Goal: Task Accomplishment & Management: Complete application form

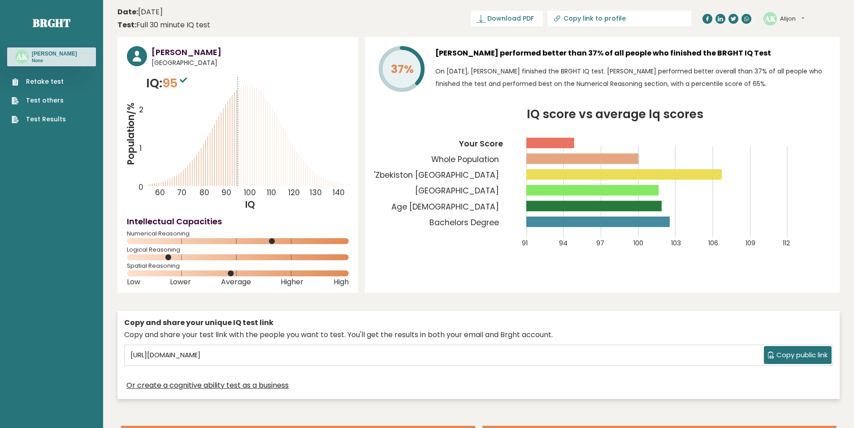
click at [51, 124] on link "Test Results" at bounding box center [39, 119] width 54 height 9
click at [59, 81] on link "Retake test" at bounding box center [39, 81] width 54 height 9
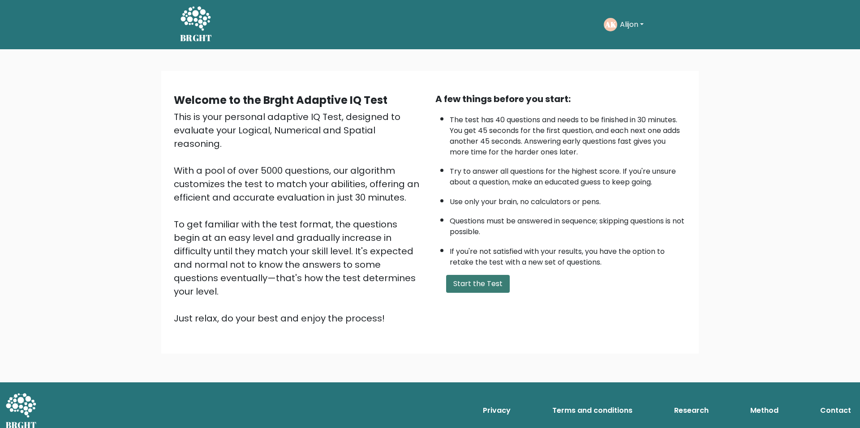
click at [486, 293] on button "Start the Test" at bounding box center [478, 284] width 64 height 18
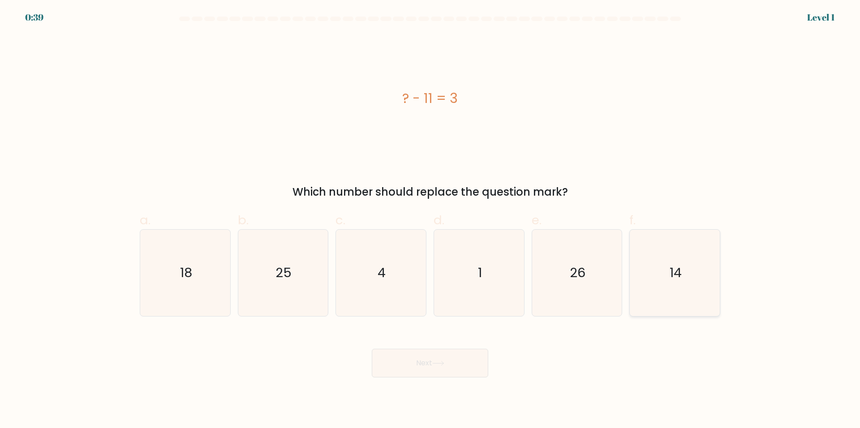
drag, startPoint x: 660, startPoint y: 255, endPoint x: 640, endPoint y: 268, distance: 23.5
click at [660, 255] on icon "14" at bounding box center [675, 273] width 86 height 86
click at [431, 220] on input "f. 14" at bounding box center [430, 217] width 0 height 6
radio input "true"
click at [453, 359] on button "Next" at bounding box center [430, 363] width 117 height 29
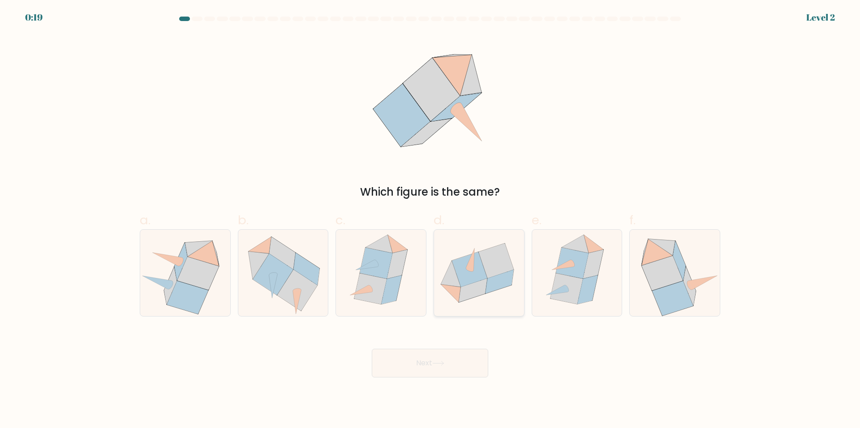
click at [500, 287] on icon at bounding box center [499, 282] width 28 height 24
click at [431, 220] on input "d." at bounding box center [430, 217] width 0 height 6
radio input "true"
click at [468, 359] on button "Next" at bounding box center [430, 363] width 117 height 29
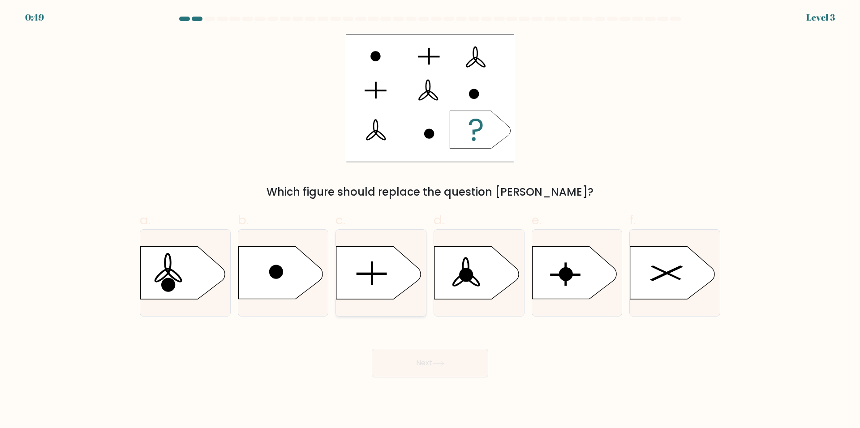
click at [395, 268] on icon at bounding box center [379, 273] width 84 height 52
click at [430, 220] on input "c." at bounding box center [430, 217] width 0 height 6
radio input "true"
click at [463, 372] on button "Next" at bounding box center [430, 363] width 117 height 29
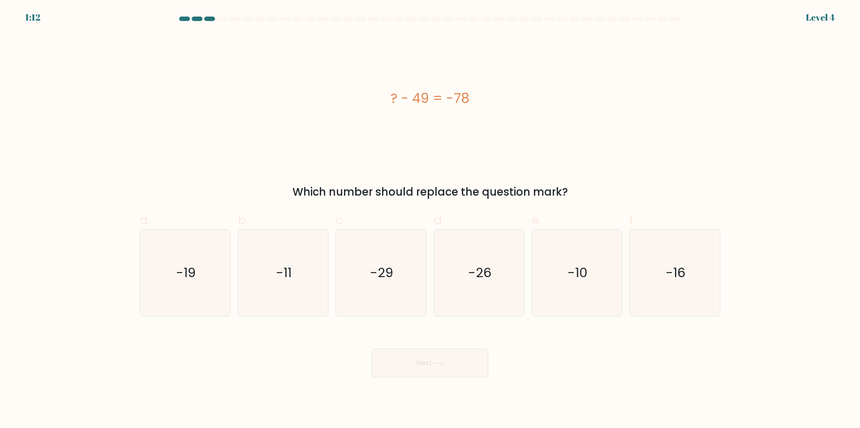
drag, startPoint x: 404, startPoint y: 272, endPoint x: 416, endPoint y: 319, distance: 48.0
click at [404, 273] on icon "-29" at bounding box center [381, 273] width 86 height 86
click at [430, 220] on input "c. -29" at bounding box center [430, 217] width 0 height 6
radio input "true"
click at [443, 379] on body "1:12 Level 4 a." at bounding box center [430, 214] width 860 height 428
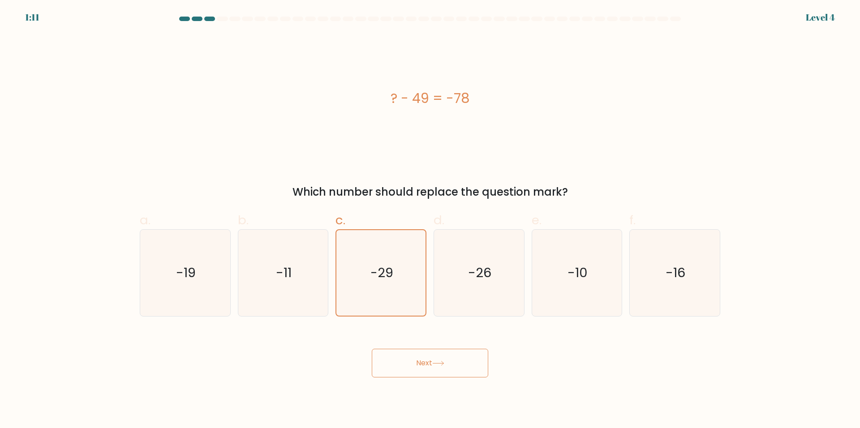
click at [447, 373] on button "Next" at bounding box center [430, 363] width 117 height 29
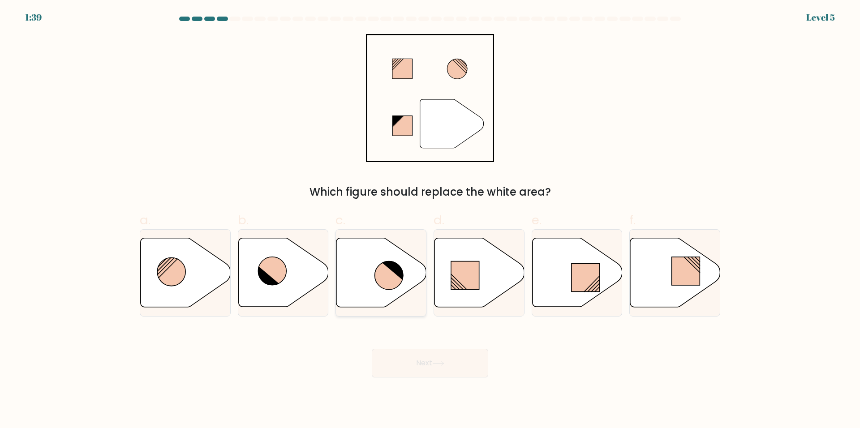
click at [391, 268] on icon at bounding box center [392, 269] width 22 height 21
click at [430, 220] on input "c." at bounding box center [430, 217] width 0 height 6
radio input "true"
click at [444, 363] on icon at bounding box center [438, 363] width 12 height 5
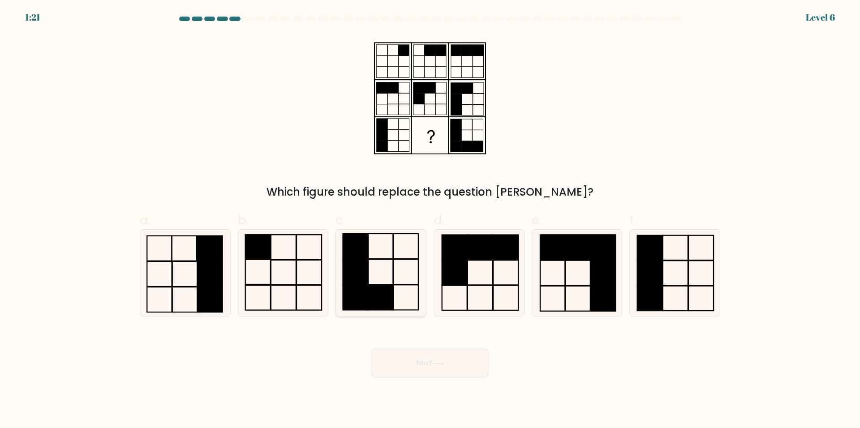
drag, startPoint x: 367, startPoint y: 280, endPoint x: 406, endPoint y: 324, distance: 58.1
click at [368, 280] on rect at bounding box center [355, 271] width 25 height 25
click at [430, 220] on input "c." at bounding box center [430, 217] width 0 height 6
radio input "true"
click at [451, 384] on body "1:21 Level 6" at bounding box center [430, 214] width 860 height 428
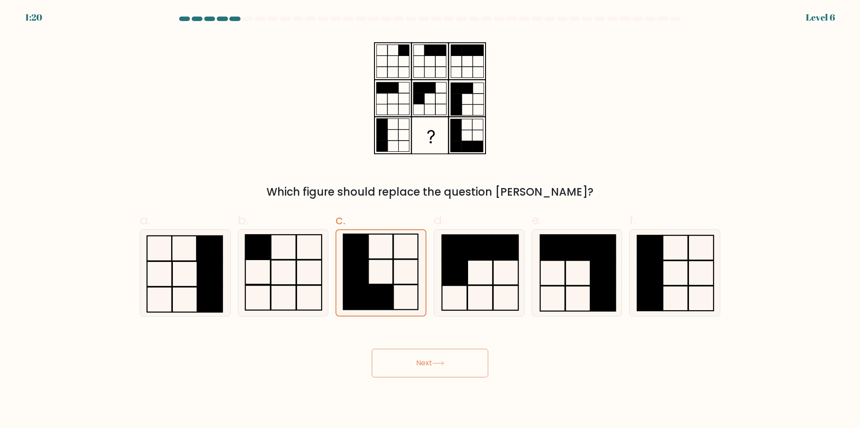
click at [453, 379] on body "1:20 Level 6" at bounding box center [430, 214] width 860 height 428
click at [454, 373] on button "Next" at bounding box center [430, 363] width 117 height 29
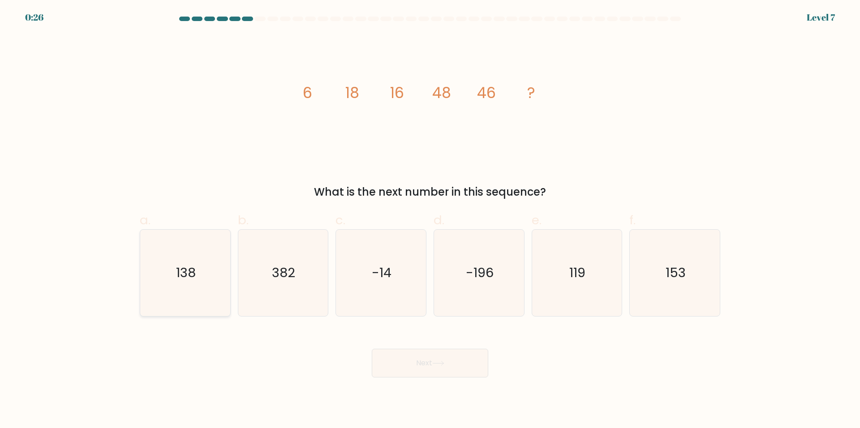
drag, startPoint x: 213, startPoint y: 279, endPoint x: 237, endPoint y: 294, distance: 28.5
click at [213, 278] on icon "138" at bounding box center [185, 273] width 86 height 86
click at [430, 220] on input "a. 138" at bounding box center [430, 217] width 0 height 6
radio input "true"
click at [425, 367] on button "Next" at bounding box center [430, 363] width 117 height 29
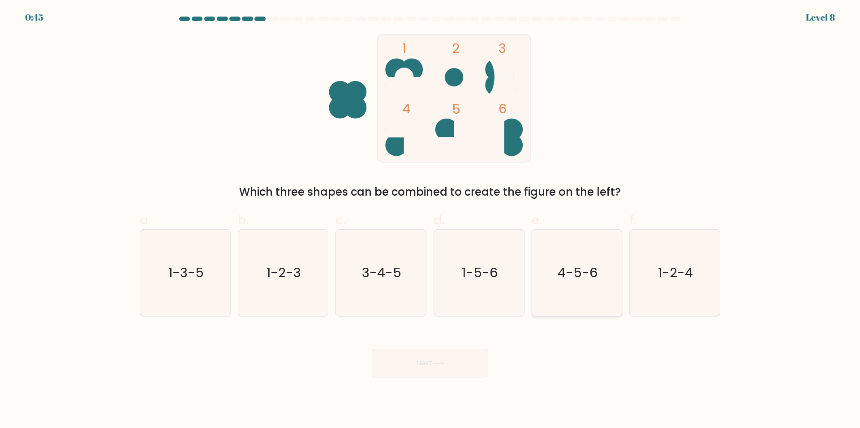
click at [571, 285] on icon "4-5-6" at bounding box center [577, 273] width 86 height 86
click at [431, 220] on input "e. 4-5-6" at bounding box center [430, 217] width 0 height 6
radio input "true"
click at [471, 366] on button "Next" at bounding box center [430, 363] width 117 height 29
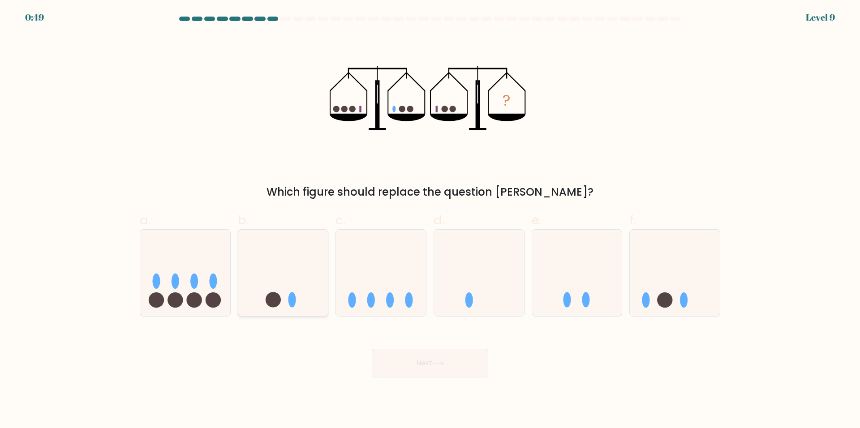
click at [293, 282] on icon at bounding box center [283, 273] width 90 height 74
click at [430, 220] on input "b." at bounding box center [430, 217] width 0 height 6
radio input "true"
click at [436, 368] on button "Next" at bounding box center [430, 363] width 117 height 29
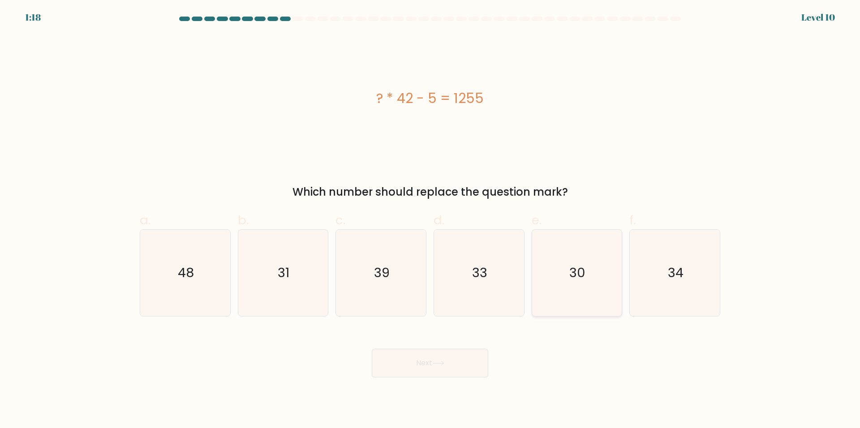
click at [562, 313] on icon "30" at bounding box center [577, 273] width 86 height 86
click at [431, 220] on input "e. 30" at bounding box center [430, 217] width 0 height 6
radio input "true"
click at [461, 354] on button "Next" at bounding box center [430, 363] width 117 height 29
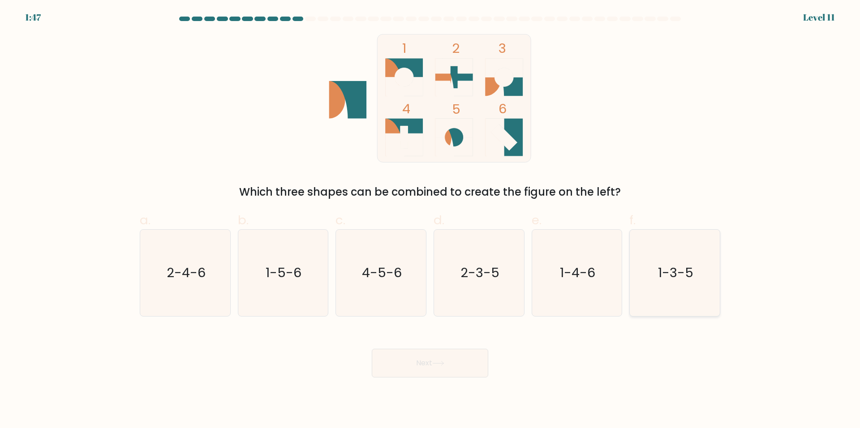
click at [685, 283] on icon "1-3-5" at bounding box center [675, 273] width 86 height 86
click at [431, 220] on input "f. 1-3-5" at bounding box center [430, 217] width 0 height 6
radio input "true"
click at [424, 360] on button "Next" at bounding box center [430, 363] width 117 height 29
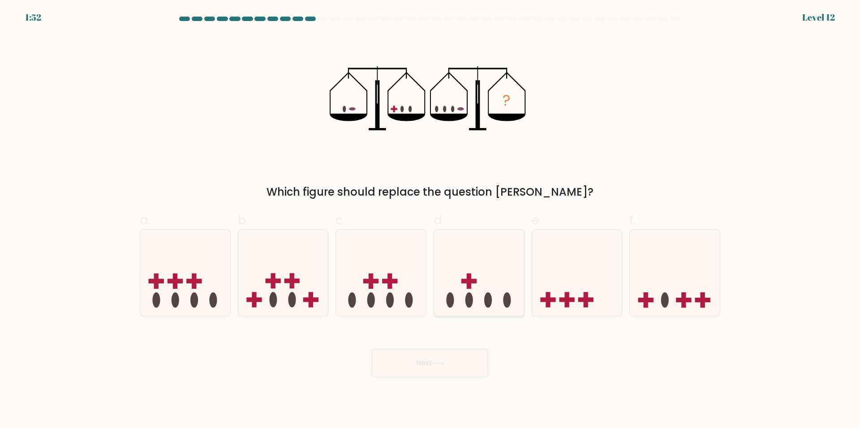
click at [471, 284] on rect at bounding box center [469, 281] width 4 height 15
click at [431, 220] on input "d." at bounding box center [430, 217] width 0 height 6
radio input "true"
click at [469, 371] on button "Next" at bounding box center [430, 363] width 117 height 29
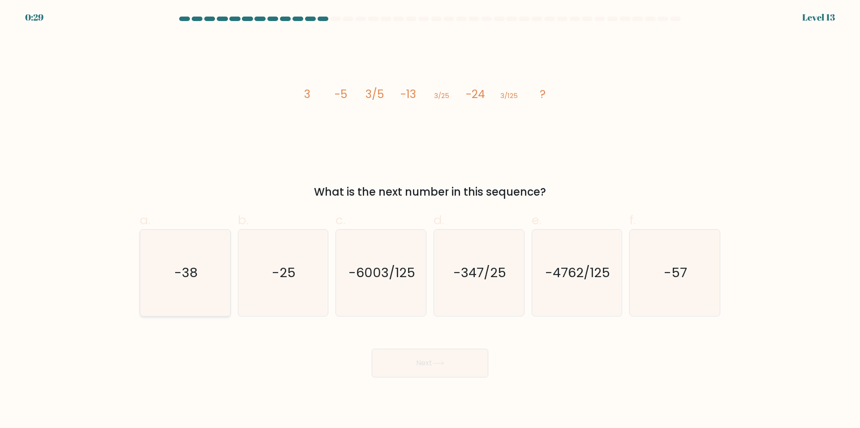
click at [203, 273] on icon "-38" at bounding box center [185, 273] width 86 height 86
click at [430, 220] on input "a. -38" at bounding box center [430, 217] width 0 height 6
radio input "true"
click at [460, 372] on button "Next" at bounding box center [430, 363] width 117 height 29
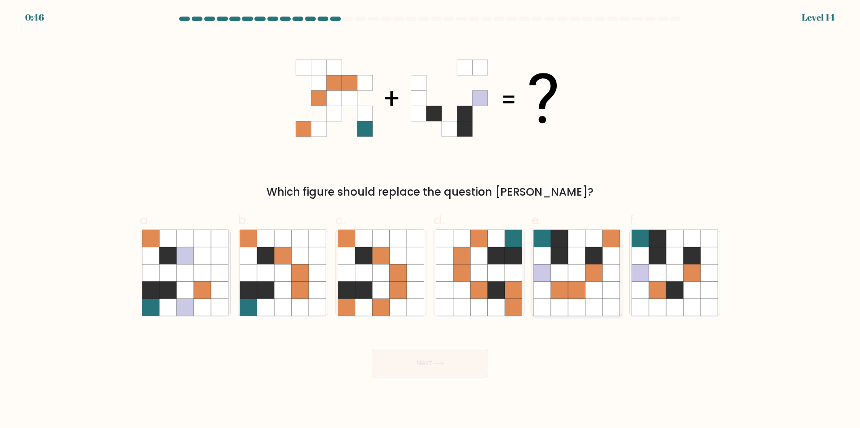
click at [591, 261] on icon at bounding box center [594, 255] width 17 height 17
click at [431, 220] on input "e." at bounding box center [430, 217] width 0 height 6
radio input "true"
click at [467, 380] on body "0:45 Level 14" at bounding box center [430, 214] width 860 height 428
click at [455, 376] on button "Next" at bounding box center [430, 363] width 117 height 29
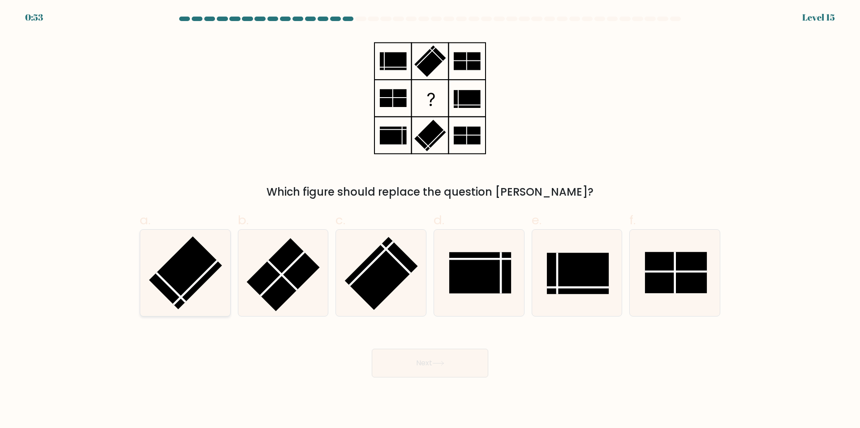
click at [202, 271] on rect at bounding box center [185, 273] width 73 height 73
click at [430, 220] on input "a." at bounding box center [430, 217] width 0 height 6
radio input "true"
click at [432, 364] on button "Next" at bounding box center [430, 363] width 117 height 29
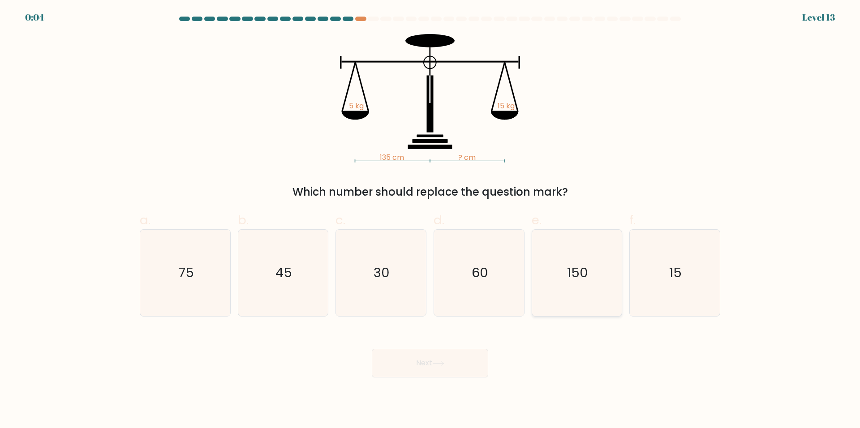
click at [567, 262] on icon "150" at bounding box center [577, 273] width 86 height 86
click at [431, 220] on input "e. 150" at bounding box center [430, 217] width 0 height 6
radio input "true"
click at [441, 358] on button "Next" at bounding box center [430, 363] width 117 height 29
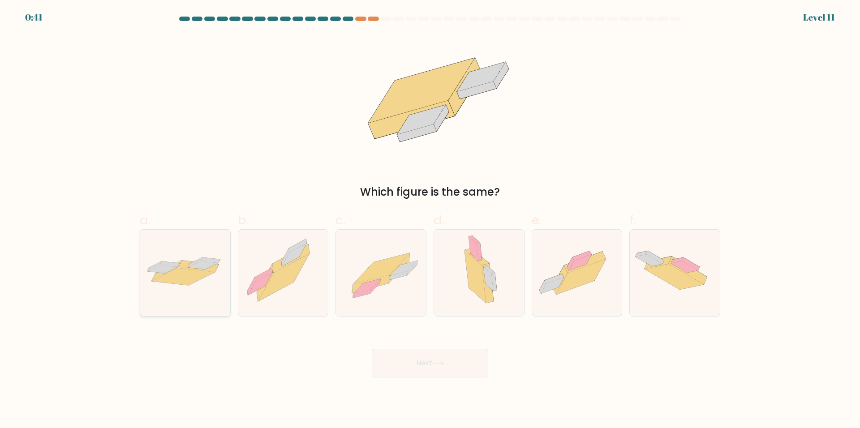
click at [201, 264] on icon at bounding box center [203, 265] width 30 height 8
click at [430, 220] on input "a." at bounding box center [430, 217] width 0 height 6
radio input "true"
click at [460, 363] on button "Next" at bounding box center [430, 363] width 117 height 29
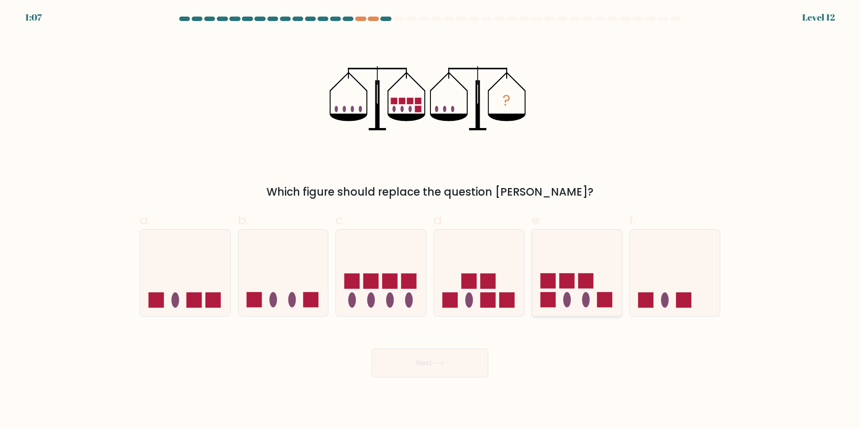
click at [585, 286] on rect at bounding box center [586, 281] width 15 height 15
click at [431, 220] on input "e." at bounding box center [430, 217] width 0 height 6
radio input "true"
click at [459, 369] on button "Next" at bounding box center [430, 363] width 117 height 29
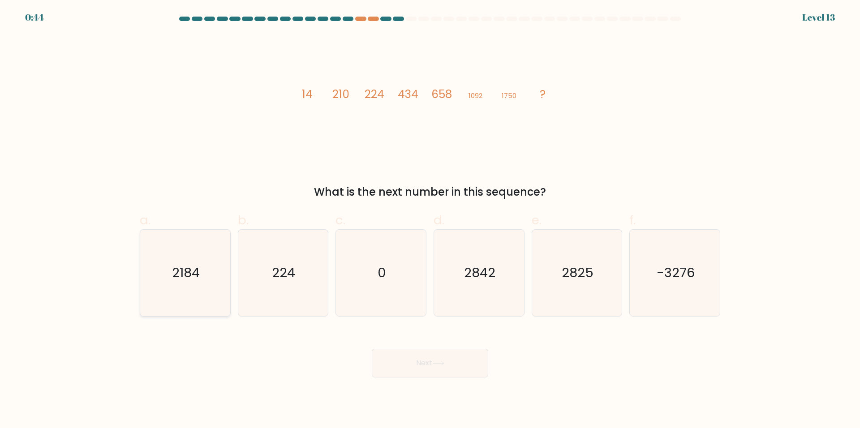
drag, startPoint x: 196, startPoint y: 286, endPoint x: 216, endPoint y: 285, distance: 19.7
click at [197, 286] on icon "2184" at bounding box center [185, 273] width 86 height 86
click at [430, 220] on input "a. 2184" at bounding box center [430, 217] width 0 height 6
radio input "true"
click at [454, 365] on button "Next" at bounding box center [430, 363] width 117 height 29
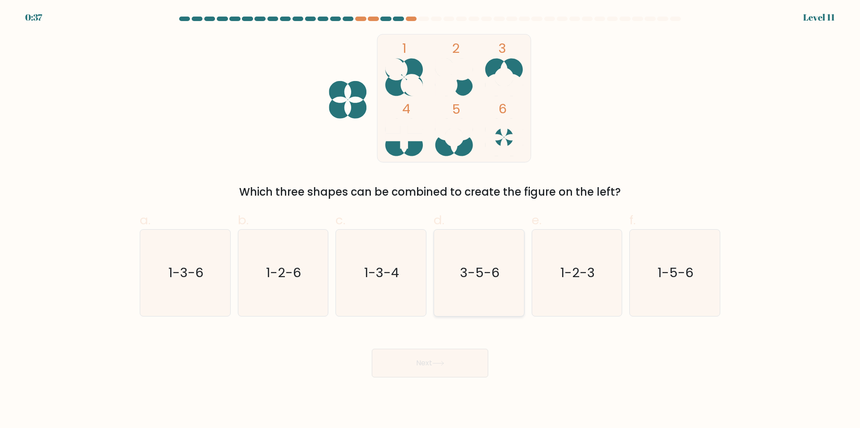
drag, startPoint x: 483, startPoint y: 279, endPoint x: 486, endPoint y: 300, distance: 20.9
click at [483, 279] on text "3-5-6" at bounding box center [479, 273] width 39 height 18
click at [431, 220] on input "d. 3-5-6" at bounding box center [430, 217] width 0 height 6
radio input "true"
click at [472, 364] on button "Next" at bounding box center [430, 363] width 117 height 29
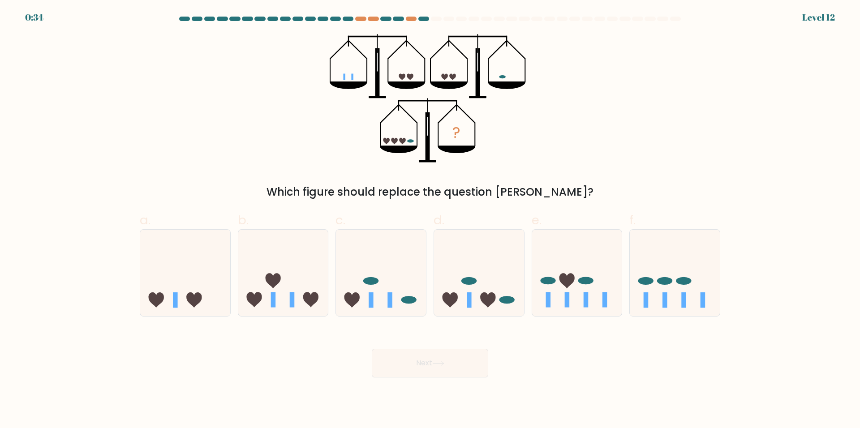
drag, startPoint x: 281, startPoint y: 284, endPoint x: 334, endPoint y: 335, distance: 73.9
click at [282, 284] on icon at bounding box center [283, 273] width 90 height 74
click at [430, 220] on input "b." at bounding box center [430, 217] width 0 height 6
radio input "true"
click at [425, 364] on button "Next" at bounding box center [430, 363] width 117 height 29
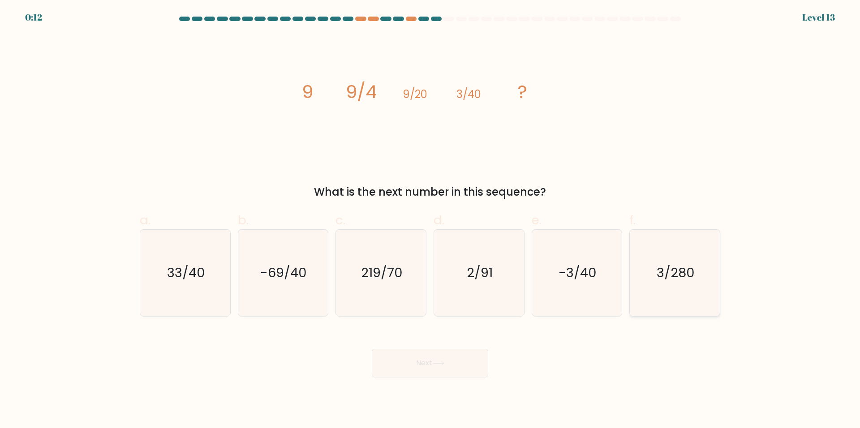
drag, startPoint x: 683, startPoint y: 274, endPoint x: 657, endPoint y: 277, distance: 25.7
click at [682, 274] on text "3/280" at bounding box center [676, 273] width 38 height 18
click at [451, 368] on button "Next" at bounding box center [430, 363] width 117 height 29
click at [655, 282] on icon "3/280" at bounding box center [675, 273] width 86 height 86
click at [431, 220] on input "f. 3/280" at bounding box center [430, 217] width 0 height 6
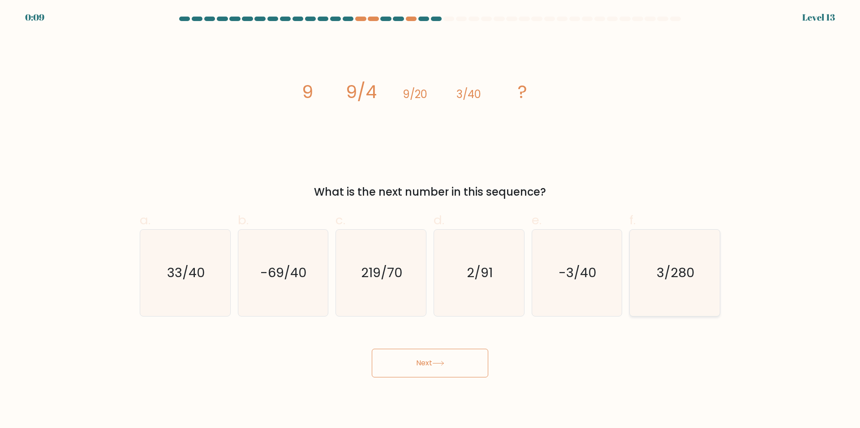
radio input "true"
click at [458, 370] on button "Next" at bounding box center [430, 363] width 117 height 29
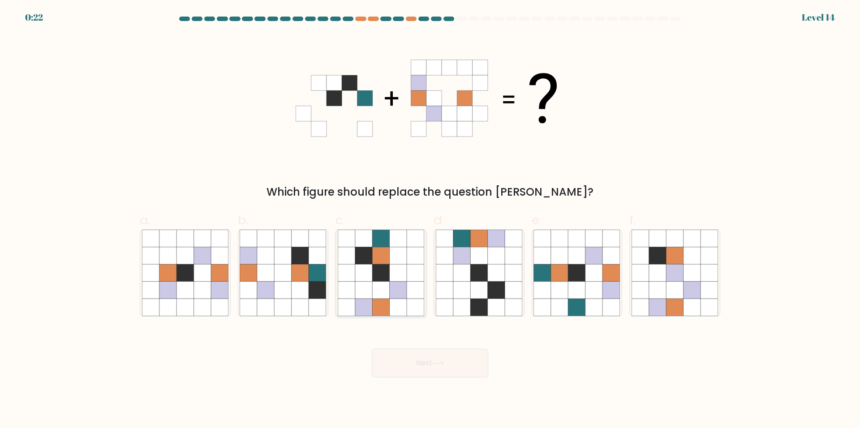
drag, startPoint x: 399, startPoint y: 293, endPoint x: 405, endPoint y: 320, distance: 28.3
click at [399, 292] on icon at bounding box center [398, 290] width 17 height 17
click at [430, 220] on input "c." at bounding box center [430, 217] width 0 height 6
radio input "true"
click at [426, 365] on button "Next" at bounding box center [430, 363] width 117 height 29
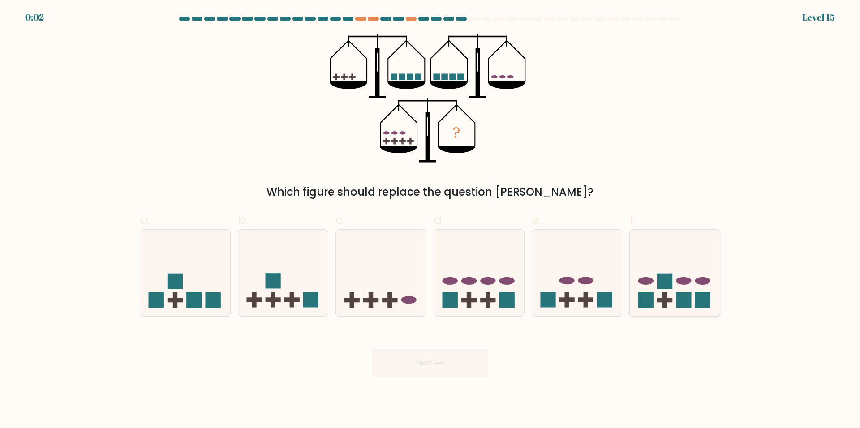
click at [678, 275] on icon at bounding box center [675, 273] width 90 height 74
click at [431, 220] on input "f." at bounding box center [430, 217] width 0 height 6
radio input "true"
click at [422, 373] on button "Next" at bounding box center [430, 363] width 117 height 29
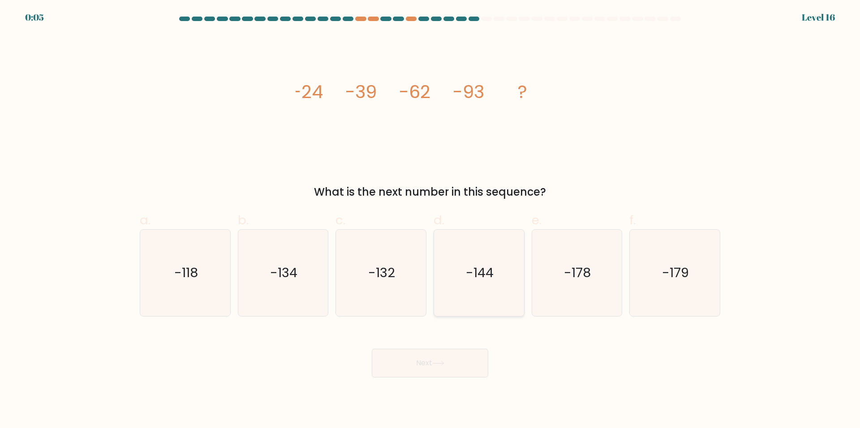
click at [501, 285] on icon "-144" at bounding box center [479, 273] width 86 height 86
click at [431, 220] on input "d. -144" at bounding box center [430, 217] width 0 height 6
radio input "true"
click at [469, 364] on button "Next" at bounding box center [430, 363] width 117 height 29
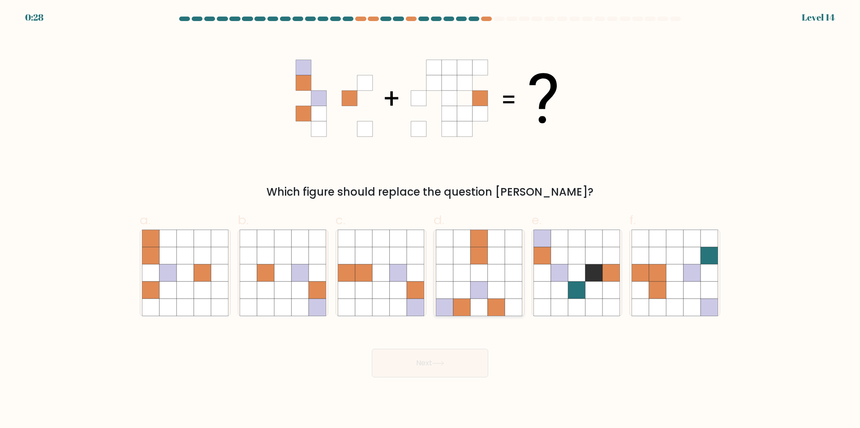
click at [493, 287] on icon at bounding box center [496, 290] width 17 height 17
click at [431, 220] on input "d." at bounding box center [430, 217] width 0 height 6
radio input "true"
click at [464, 352] on button "Next" at bounding box center [430, 363] width 117 height 29
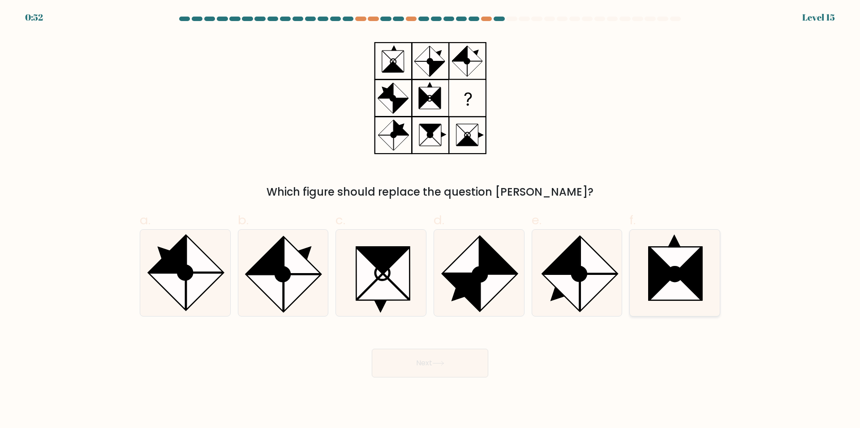
click at [674, 290] on icon at bounding box center [676, 288] width 52 height 26
click at [431, 220] on input "f." at bounding box center [430, 217] width 0 height 6
radio input "true"
click at [438, 364] on icon at bounding box center [438, 364] width 11 height 4
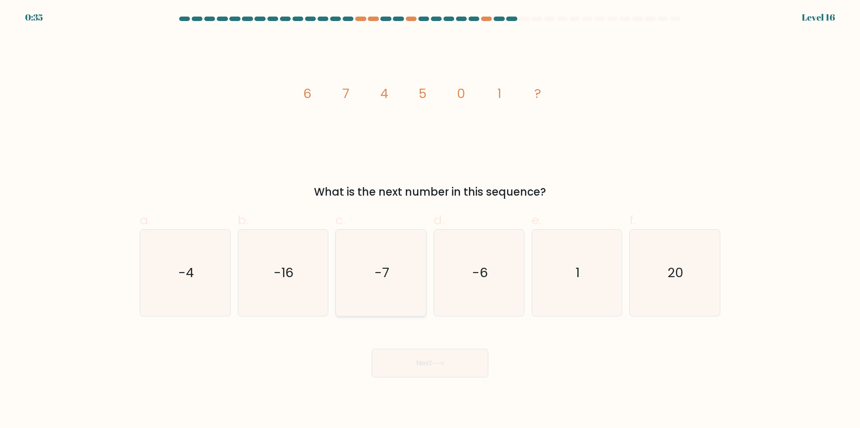
drag, startPoint x: 402, startPoint y: 270, endPoint x: 402, endPoint y: 293, distance: 23.3
click at [402, 267] on icon "-7" at bounding box center [381, 273] width 86 height 86
click at [430, 220] on input "c. -7" at bounding box center [430, 217] width 0 height 6
radio input "true"
click at [441, 355] on button "Next" at bounding box center [430, 363] width 117 height 29
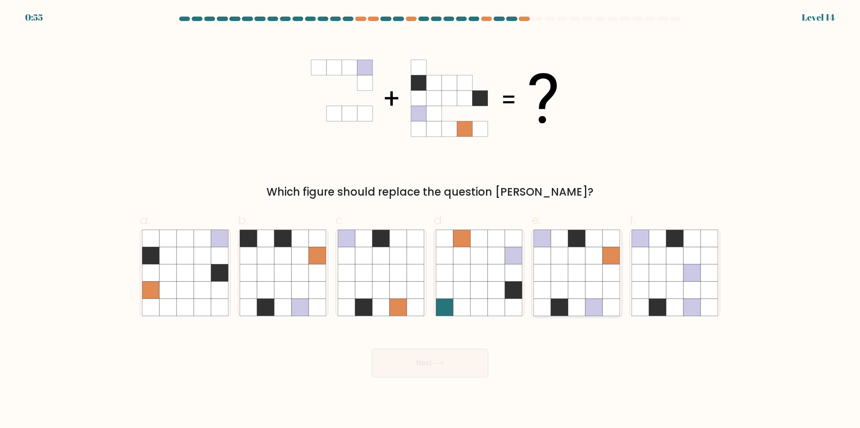
click at [593, 277] on icon at bounding box center [594, 272] width 17 height 17
click at [431, 220] on input "e." at bounding box center [430, 217] width 0 height 6
radio input "true"
click at [480, 356] on button "Next" at bounding box center [430, 363] width 117 height 29
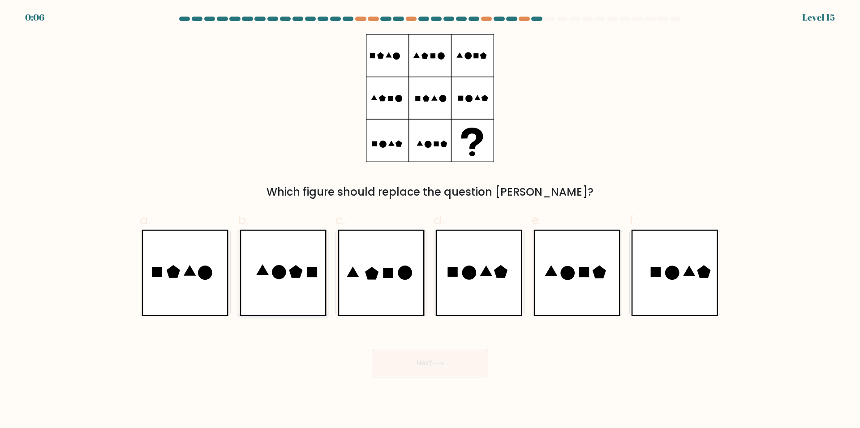
click at [300, 275] on icon at bounding box center [295, 271] width 13 height 13
click at [430, 220] on input "b." at bounding box center [430, 217] width 0 height 6
radio input "true"
click at [460, 361] on button "Next" at bounding box center [430, 363] width 117 height 29
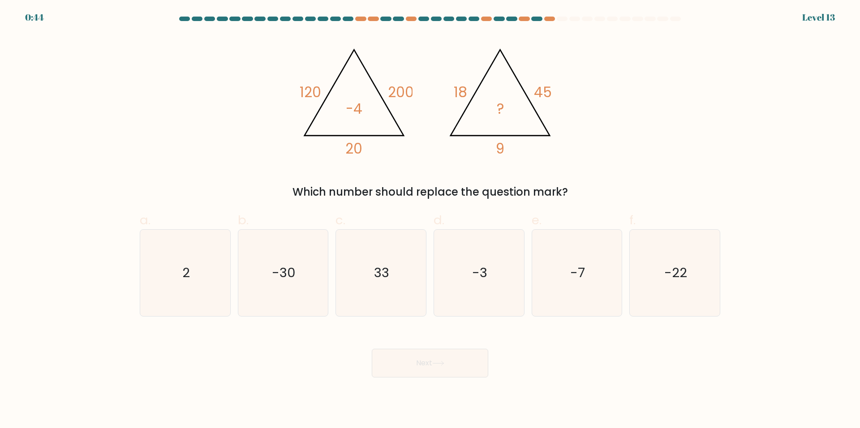
click at [234, 109] on div "@import url('[URL][DOMAIN_NAME]); 120 200 20 -4 @import url('[URL][DOMAIN_NAME]…" at bounding box center [430, 117] width 592 height 166
click at [508, 324] on form at bounding box center [430, 197] width 860 height 361
click at [477, 289] on icon "-3" at bounding box center [479, 273] width 86 height 86
click at [431, 220] on input "d. -3" at bounding box center [430, 217] width 0 height 6
radio input "true"
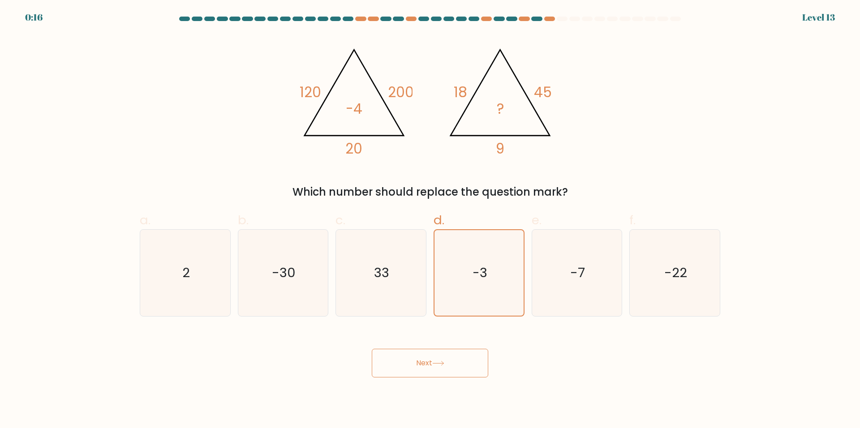
click at [443, 366] on icon at bounding box center [438, 363] width 12 height 5
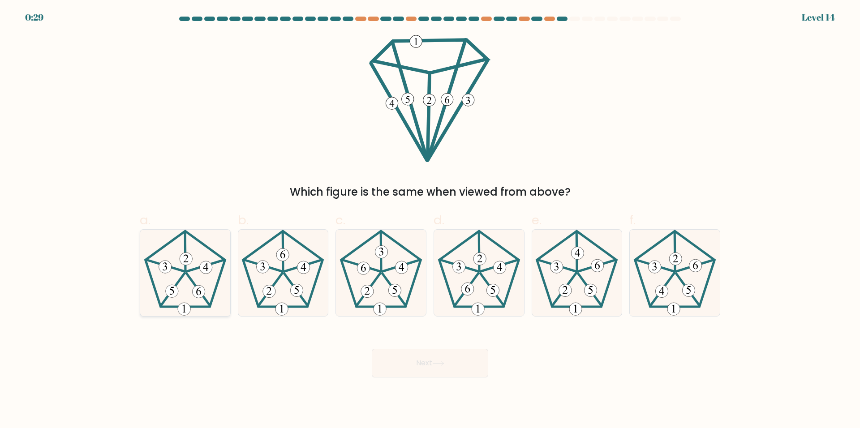
click at [199, 272] on icon at bounding box center [185, 273] width 86 height 86
click at [430, 220] on input "a." at bounding box center [430, 217] width 0 height 6
radio input "true"
click at [454, 362] on button "Next" at bounding box center [430, 363] width 117 height 29
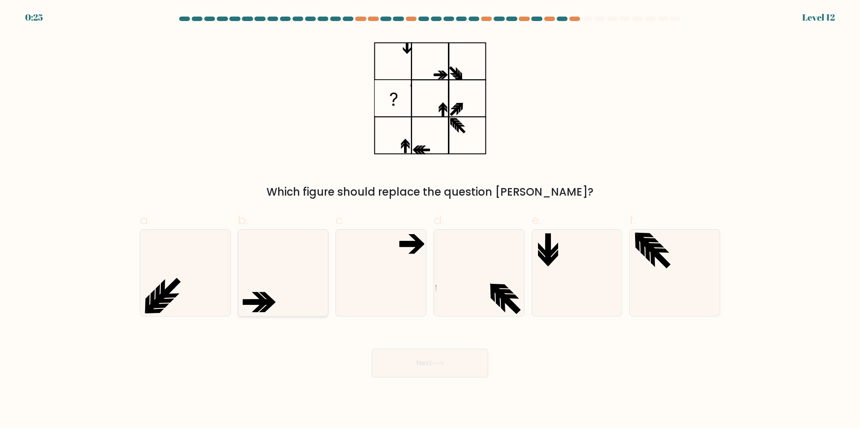
click at [314, 276] on icon at bounding box center [283, 273] width 86 height 86
click at [430, 220] on input "b." at bounding box center [430, 217] width 0 height 6
radio input "true"
click at [439, 357] on button "Next" at bounding box center [430, 363] width 117 height 29
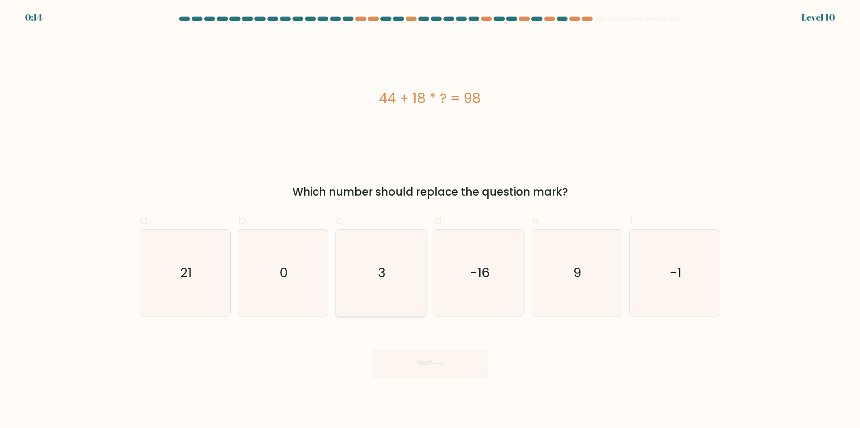
click at [391, 259] on icon "3" at bounding box center [381, 273] width 86 height 86
click at [430, 220] on input "c. 3" at bounding box center [430, 217] width 0 height 6
radio input "true"
click at [457, 363] on button "Next" at bounding box center [430, 363] width 117 height 29
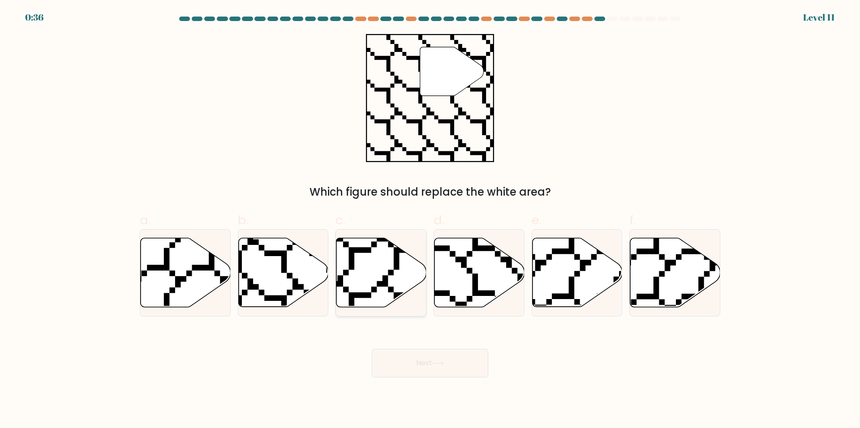
drag, startPoint x: 394, startPoint y: 268, endPoint x: 399, endPoint y: 265, distance: 6.1
click at [394, 267] on icon at bounding box center [408, 236] width 180 height 181
click at [430, 220] on input "c." at bounding box center [430, 217] width 0 height 6
radio input "true"
click at [467, 360] on button "Next" at bounding box center [430, 363] width 117 height 29
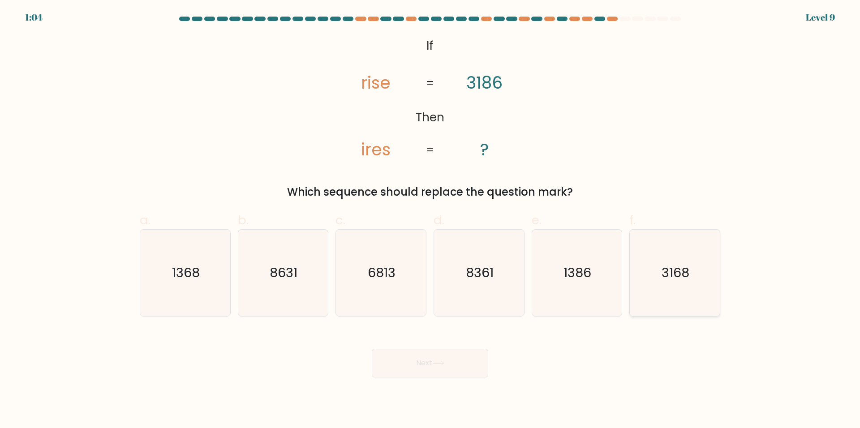
click at [683, 282] on icon "3168" at bounding box center [675, 273] width 86 height 86
click at [431, 220] on input "f. 3168" at bounding box center [430, 217] width 0 height 6
radio input "true"
click at [452, 362] on button "Next" at bounding box center [430, 363] width 117 height 29
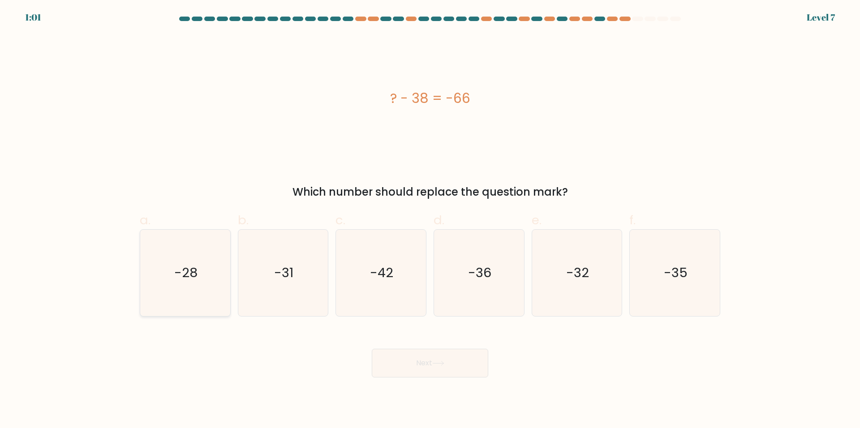
click at [213, 277] on icon "-28" at bounding box center [185, 273] width 86 height 86
click at [430, 220] on input "a. -28" at bounding box center [430, 217] width 0 height 6
radio input "true"
click at [441, 359] on button "Next" at bounding box center [430, 363] width 117 height 29
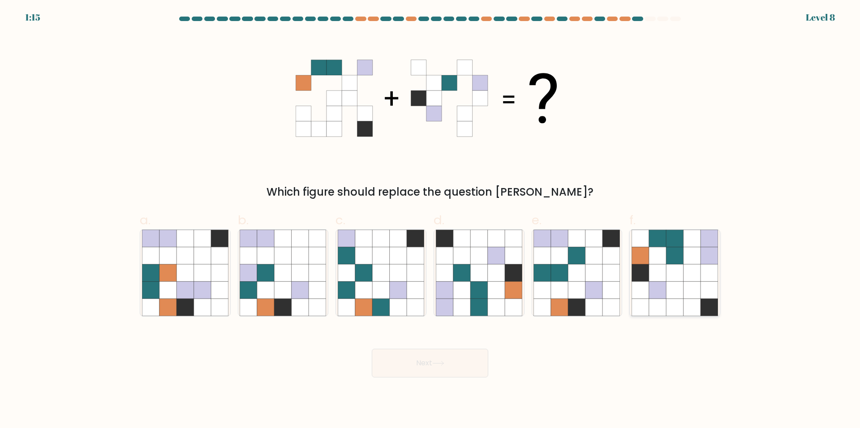
drag, startPoint x: 664, startPoint y: 266, endPoint x: 640, endPoint y: 286, distance: 30.9
click at [663, 266] on icon at bounding box center [657, 272] width 17 height 17
click at [431, 220] on input "f." at bounding box center [430, 217] width 0 height 6
radio input "true"
click at [465, 359] on button "Next" at bounding box center [430, 363] width 117 height 29
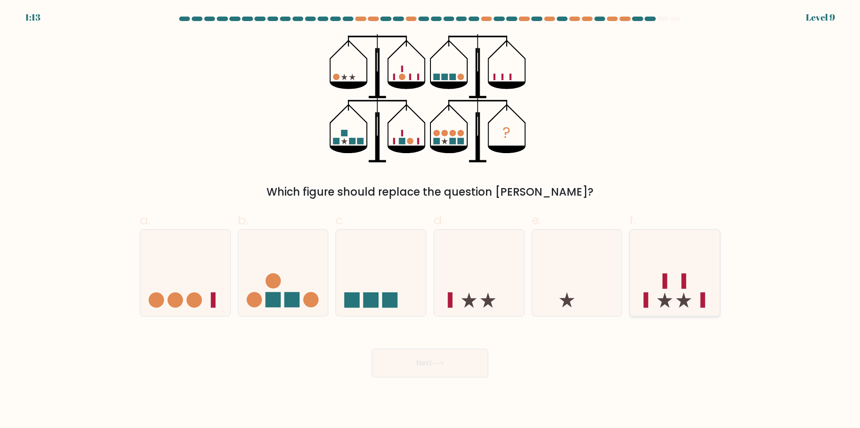
click at [672, 277] on icon at bounding box center [675, 273] width 90 height 74
click at [431, 220] on input "f." at bounding box center [430, 217] width 0 height 6
radio input "true"
click at [450, 366] on button "Next" at bounding box center [430, 363] width 117 height 29
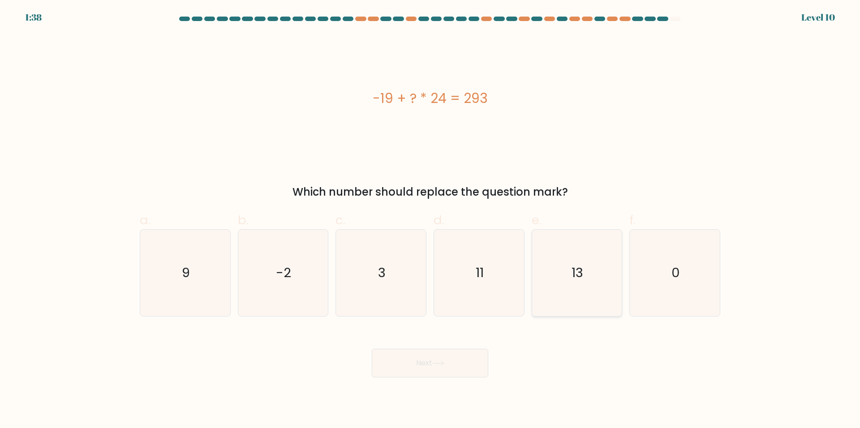
drag, startPoint x: 589, startPoint y: 264, endPoint x: 567, endPoint y: 307, distance: 48.3
click at [590, 264] on icon "13" at bounding box center [577, 273] width 86 height 86
click at [431, 220] on input "e. 13" at bounding box center [430, 217] width 0 height 6
radio input "true"
click at [435, 363] on icon at bounding box center [438, 363] width 12 height 5
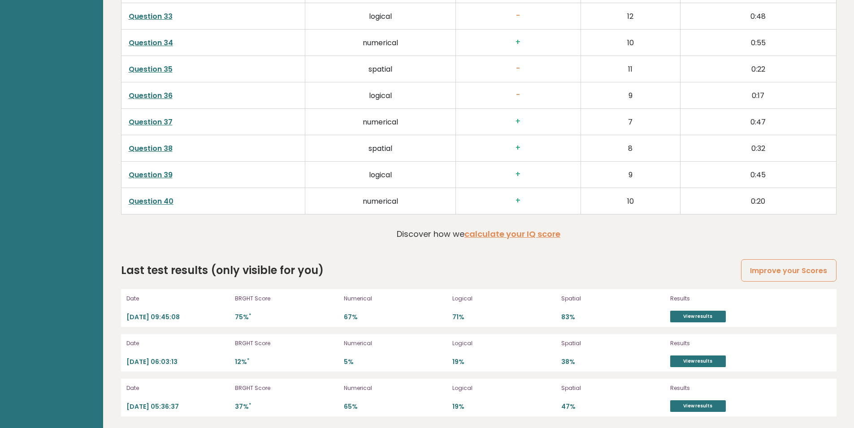
scroll to position [2375, 0]
click at [711, 316] on link "View results" at bounding box center [698, 316] width 56 height 12
